Goal: Transaction & Acquisition: Purchase product/service

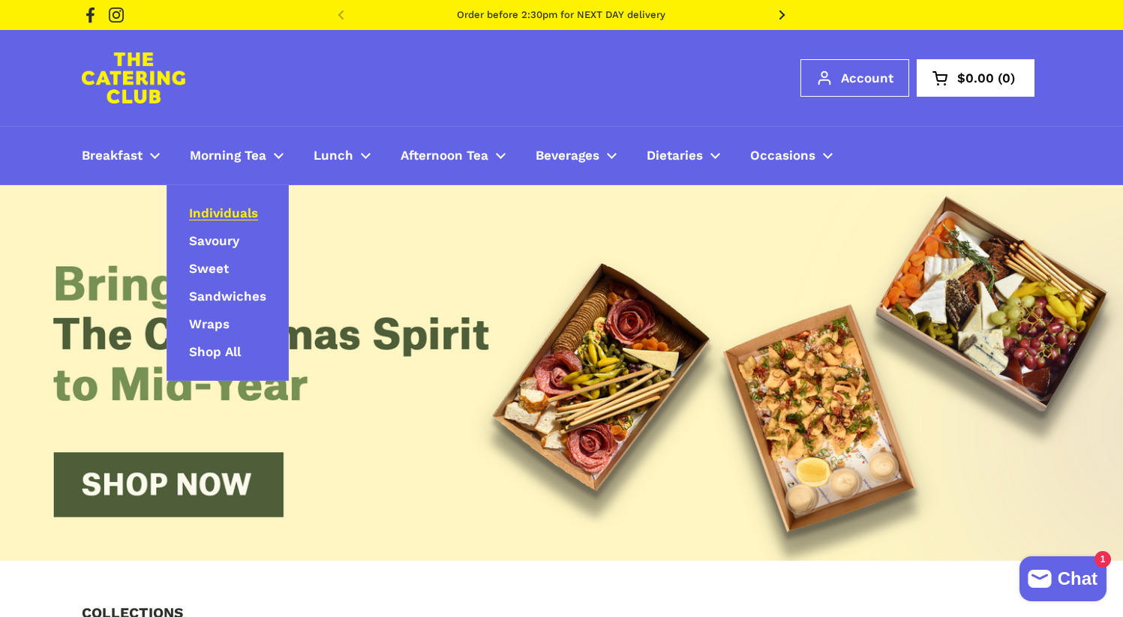
click at [219, 211] on span "Individuals" at bounding box center [223, 214] width 69 height 17
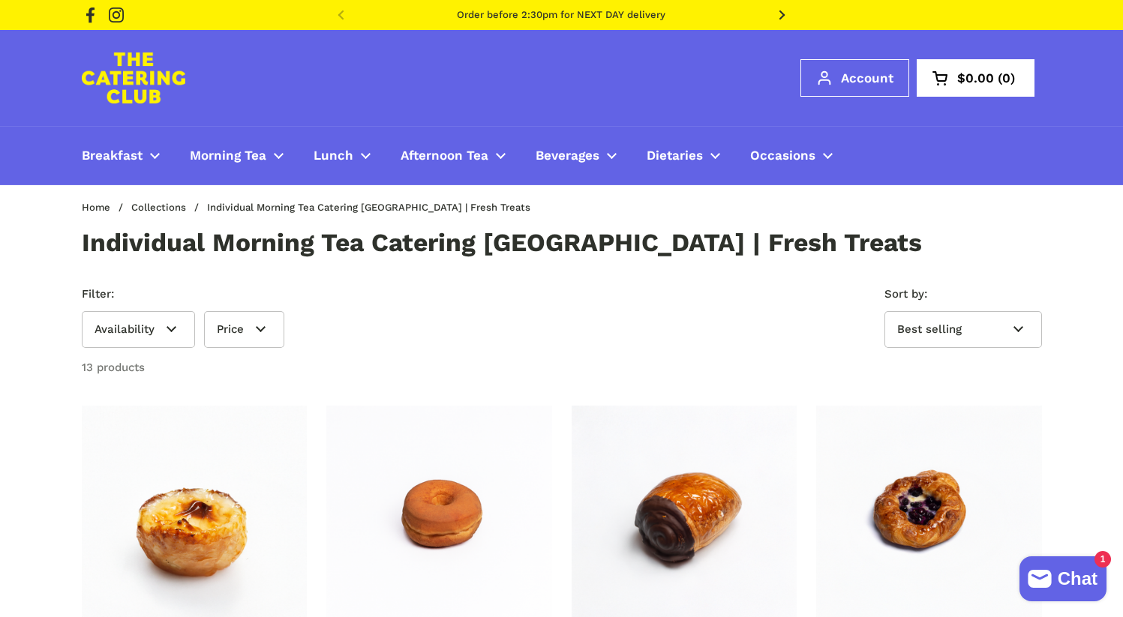
scroll to position [216, 0]
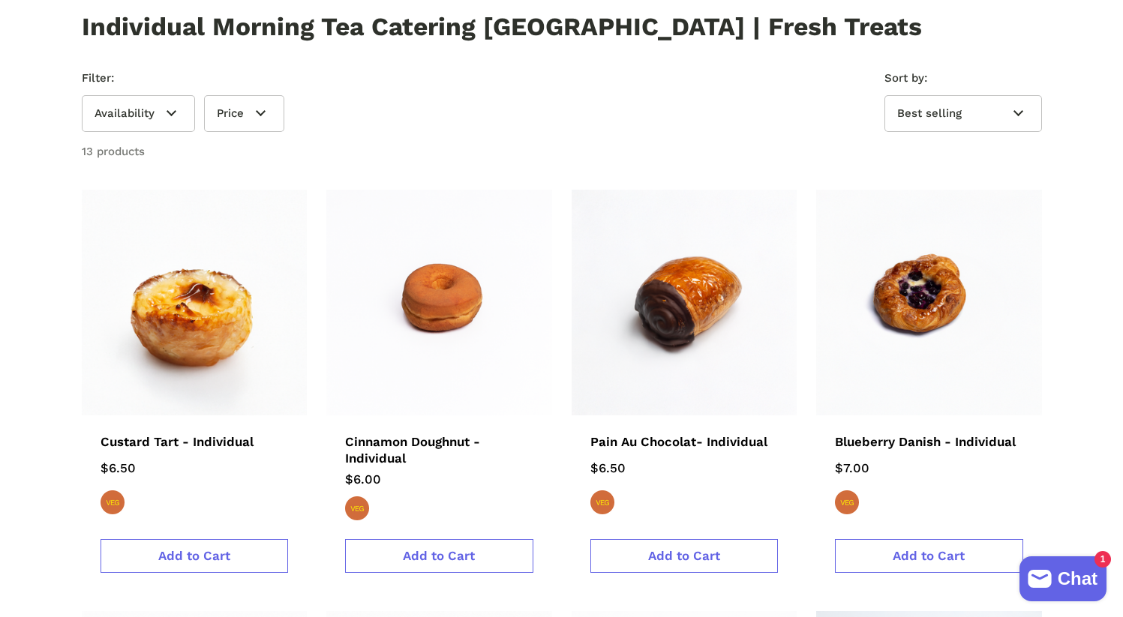
click at [248, 269] on img at bounding box center [194, 303] width 248 height 248
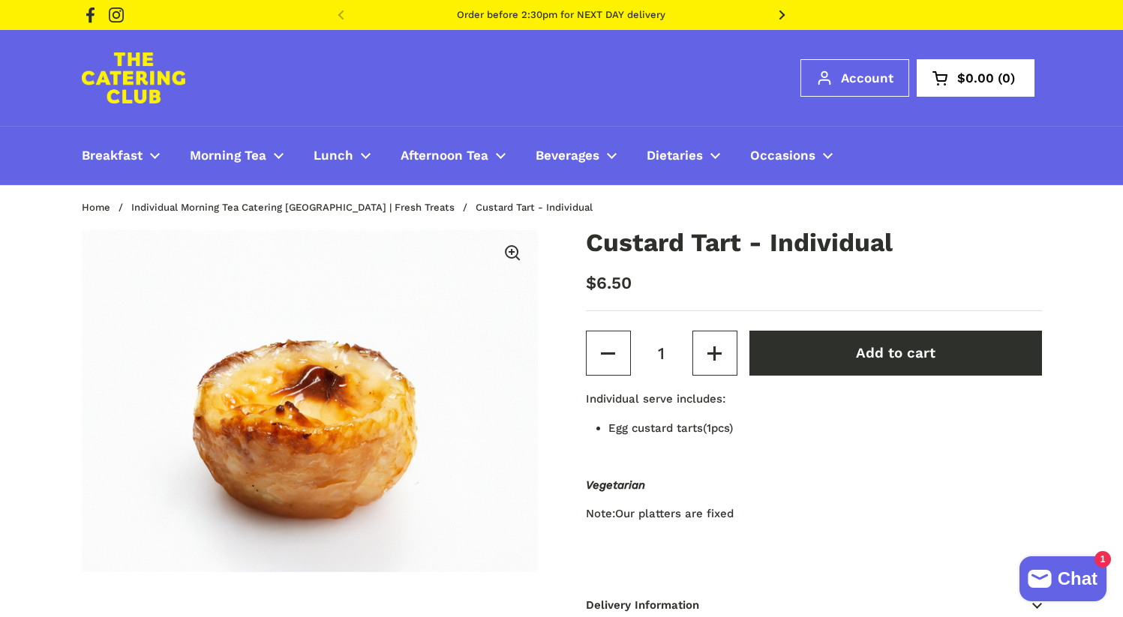
click at [137, 82] on img at bounding box center [134, 78] width 104 height 51
